Goal: Find specific page/section: Find specific page/section

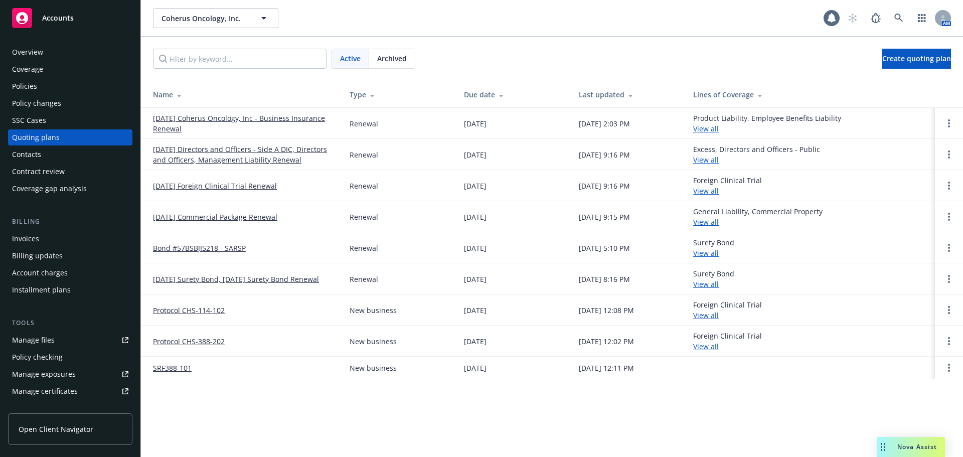
click at [88, 84] on div "Policies" at bounding box center [70, 86] width 116 height 16
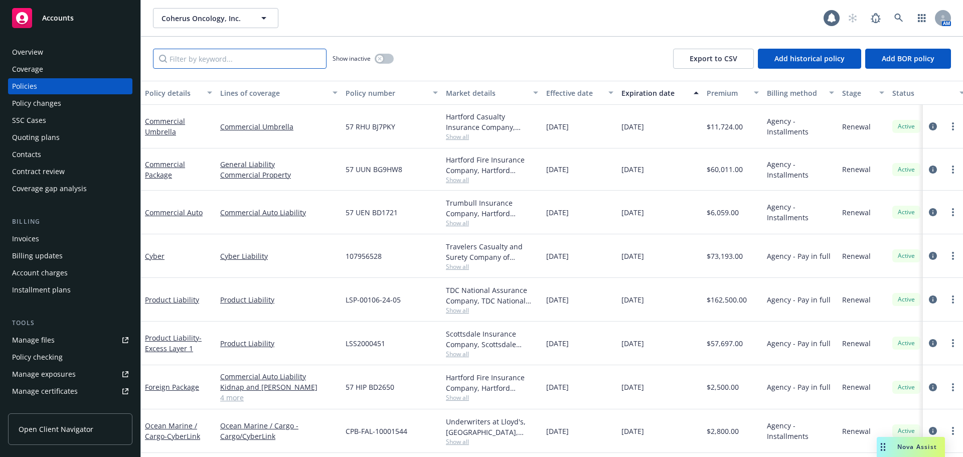
click at [188, 63] on input "Filter by keyword..." at bounding box center [239, 59] width 173 height 20
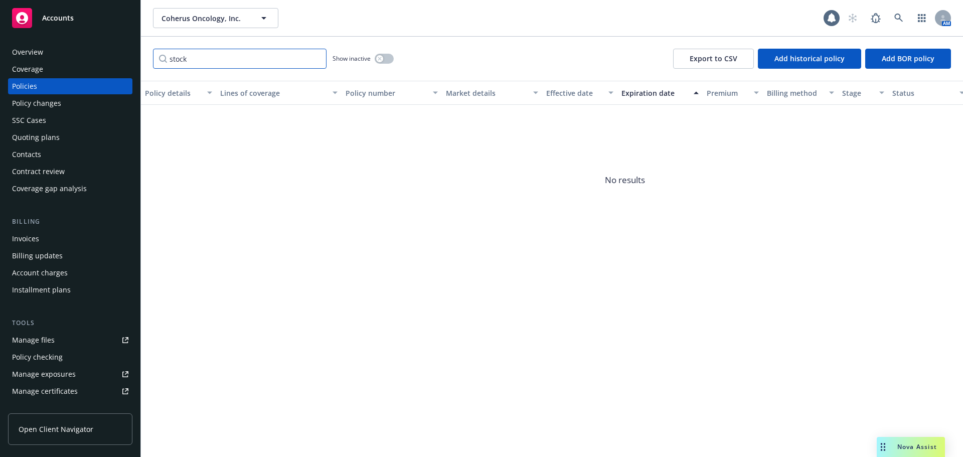
drag, startPoint x: 203, startPoint y: 62, endPoint x: 128, endPoint y: 66, distance: 75.3
click at [128, 66] on div "Accounts Overview Coverage Policies Policy changes SSC Cases Quoting plans Cont…" at bounding box center [481, 228] width 963 height 457
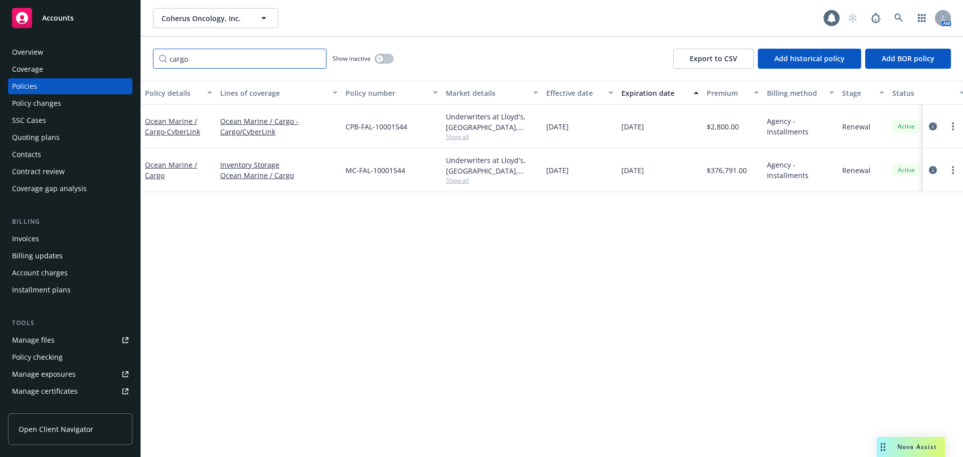
type input "cargo"
click at [650, 234] on div "Policy details Lines of coverage Policy number Market details Effective date Ex…" at bounding box center [552, 269] width 822 height 376
drag, startPoint x: 751, startPoint y: 177, endPoint x: 683, endPoint y: 172, distance: 67.4
click at [684, 172] on div "Ocean Marine / Cargo Inventory Storage Ocean Marine / Cargo MC-FAL-10001544 Und…" at bounding box center [625, 170] width 968 height 44
click at [688, 214] on div "Policy details Lines of coverage Policy number Market details Effective date Ex…" at bounding box center [552, 269] width 822 height 376
